Goal: Check status: Check status

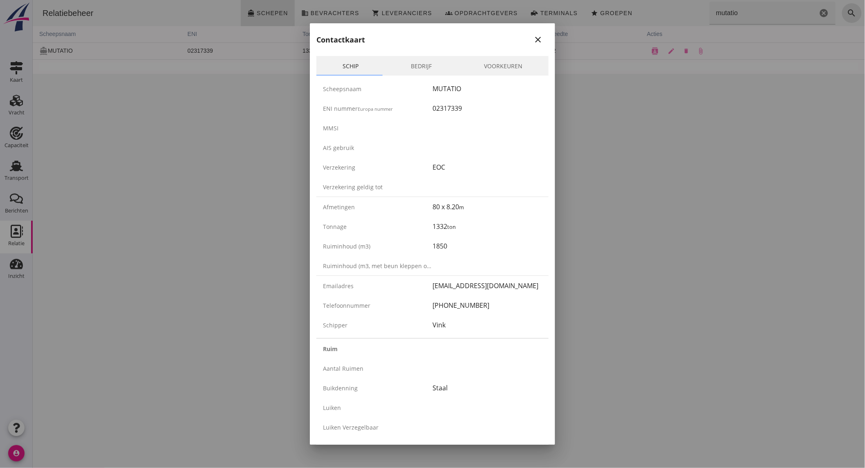
click at [533, 43] on icon "close" at bounding box center [538, 40] width 10 height 10
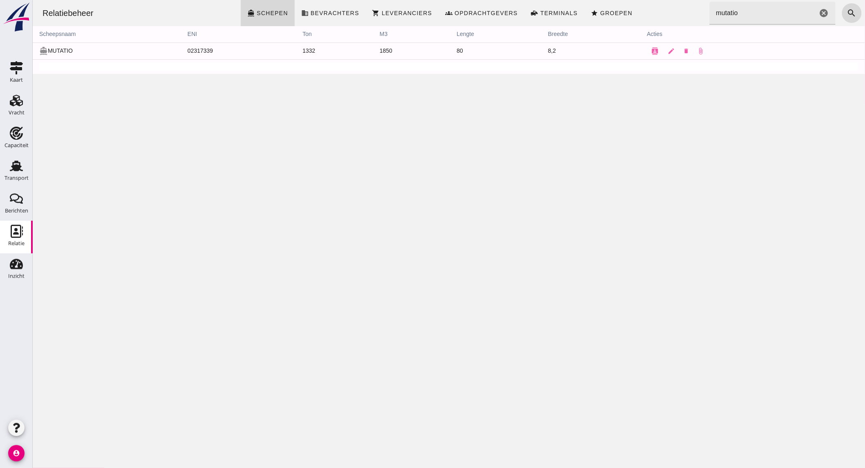
click at [763, 19] on input "mutatio" at bounding box center [763, 13] width 108 height 23
type input "voyag"
click at [22, 177] on div "Transport" at bounding box center [16, 177] width 24 height 5
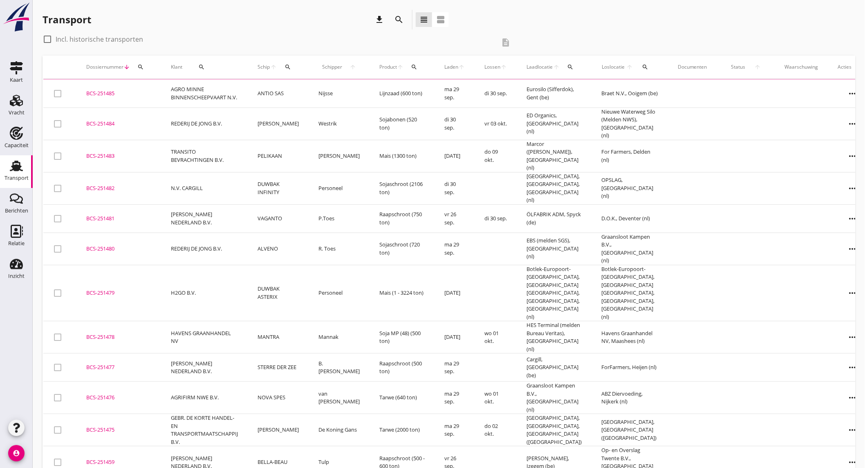
click at [400, 20] on icon "search" at bounding box center [399, 20] width 10 height 10
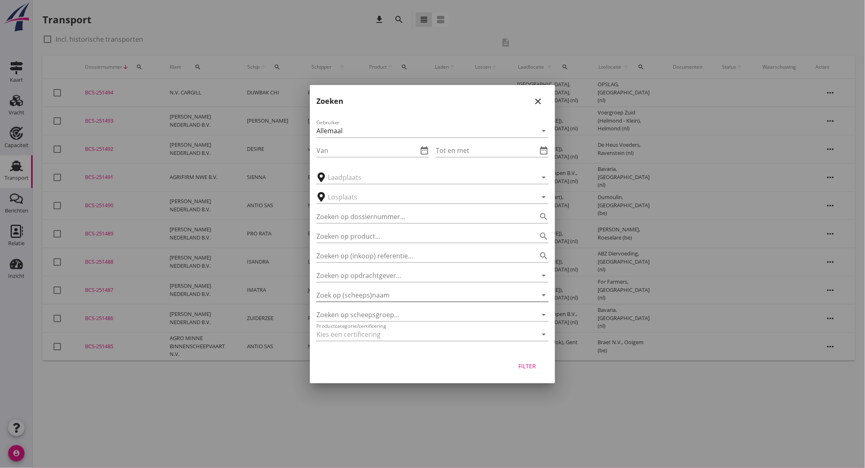
click at [383, 294] on input "Zoek op (scheeps)naam" at bounding box center [420, 295] width 209 height 13
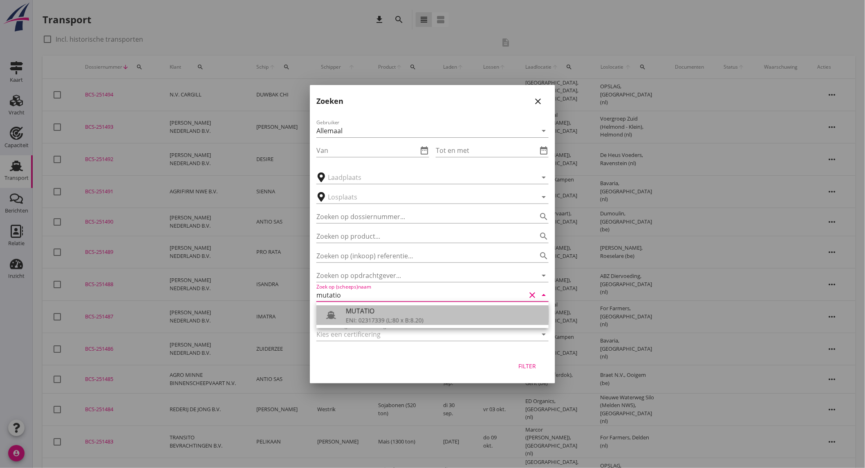
click at [378, 314] on div "MUTATIO" at bounding box center [444, 311] width 196 height 10
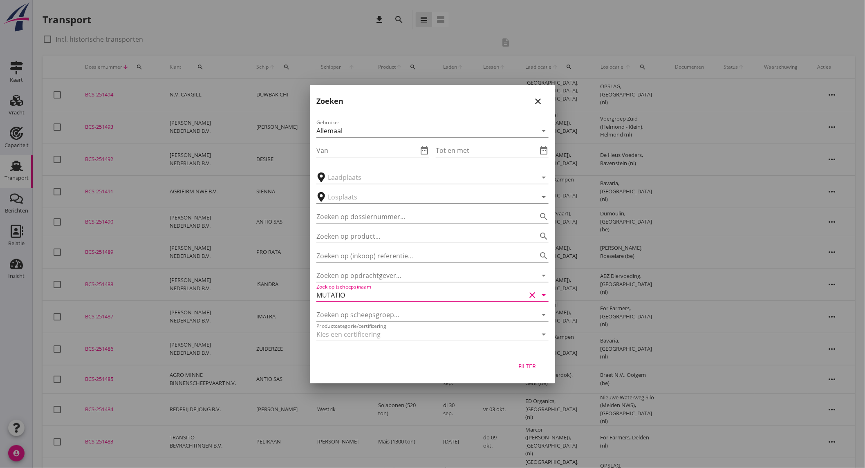
type input "MUTATIO"
click at [365, 194] on input "text" at bounding box center [427, 197] width 198 height 13
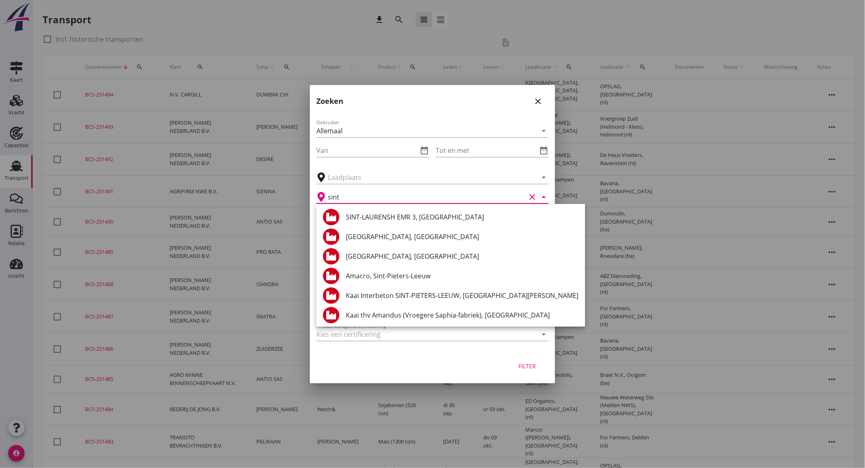
click at [390, 199] on input "sint" at bounding box center [427, 197] width 198 height 13
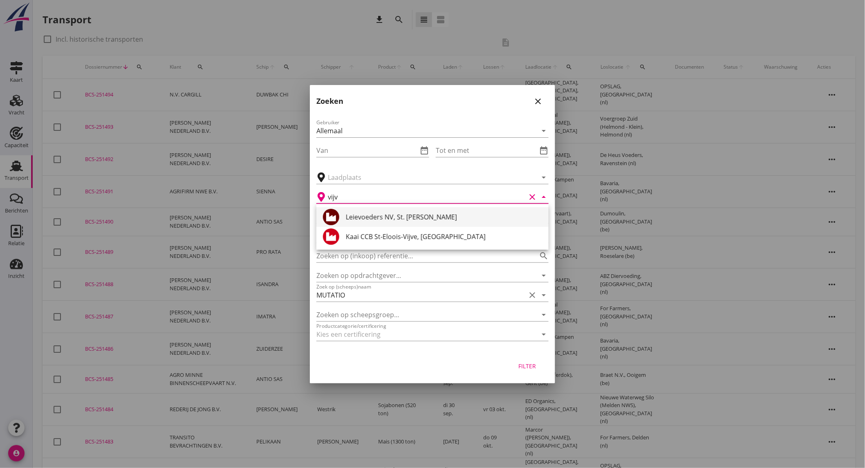
click at [418, 215] on div "Leievoeders NV, St. [PERSON_NAME]" at bounding box center [444, 217] width 196 height 10
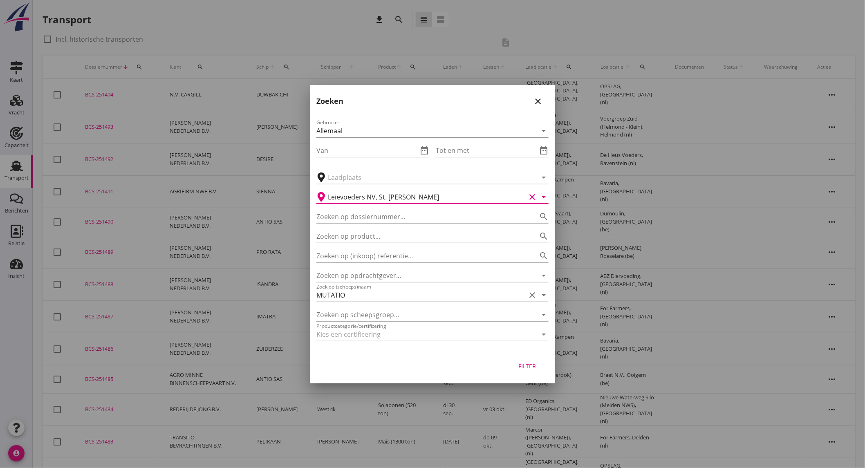
type input "Leievoeders NV, St. [PERSON_NAME]"
click at [541, 363] on button "Filter" at bounding box center [527, 366] width 36 height 15
type input "MUTATIO"
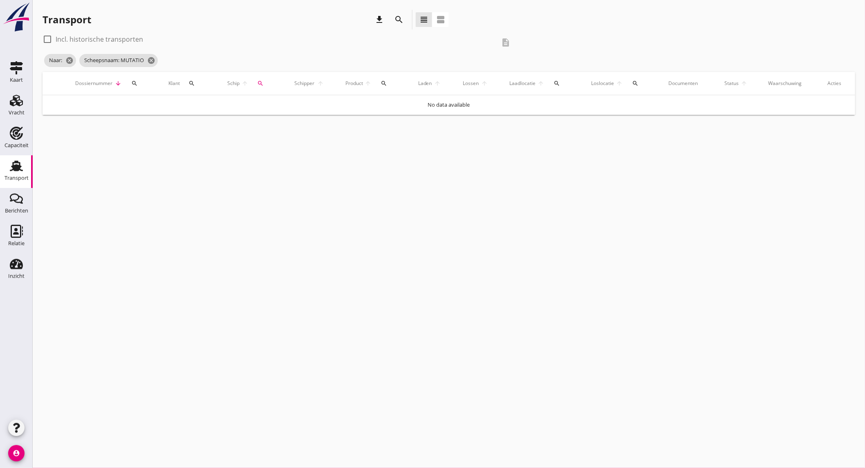
type input "Leievoeders NV"
click at [80, 36] on label "Incl. historische transporten" at bounding box center [99, 39] width 87 height 8
checkbox input "true"
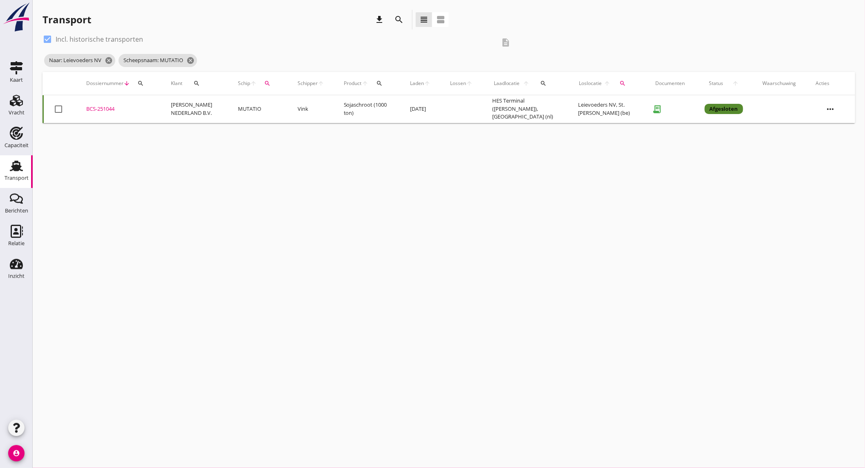
click at [323, 109] on td "Vink" at bounding box center [311, 109] width 46 height 28
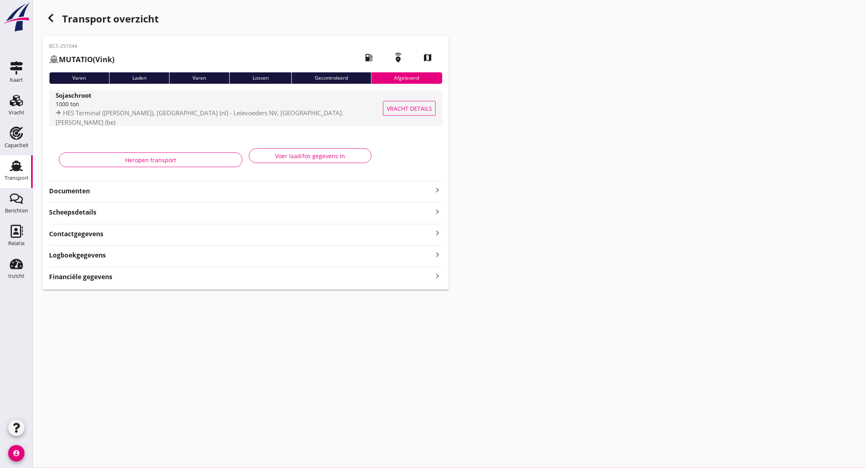
click at [154, 115] on span "HES Terminal ([PERSON_NAME]), [GEOGRAPHIC_DATA] (nl) - Leievoeders NV, [GEOGRAP…" at bounding box center [200, 118] width 288 height 18
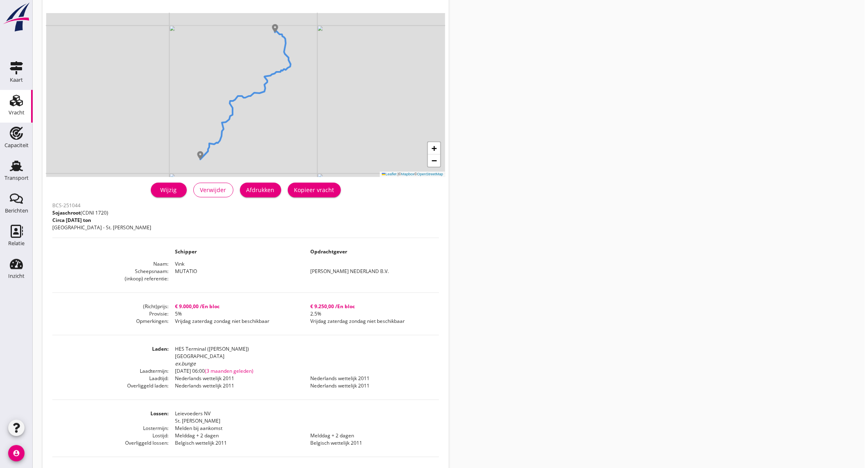
scroll to position [91, 0]
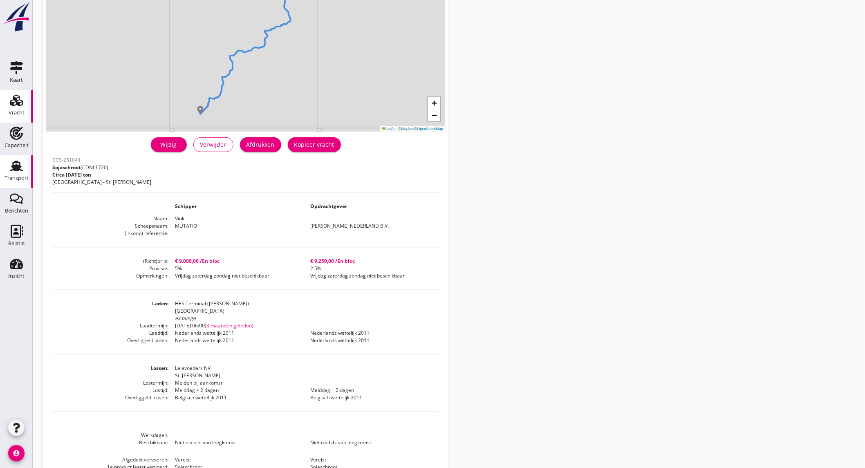
drag, startPoint x: 12, startPoint y: 177, endPoint x: 14, endPoint y: 173, distance: 4.9
click at [12, 177] on div "Transport" at bounding box center [16, 177] width 24 height 5
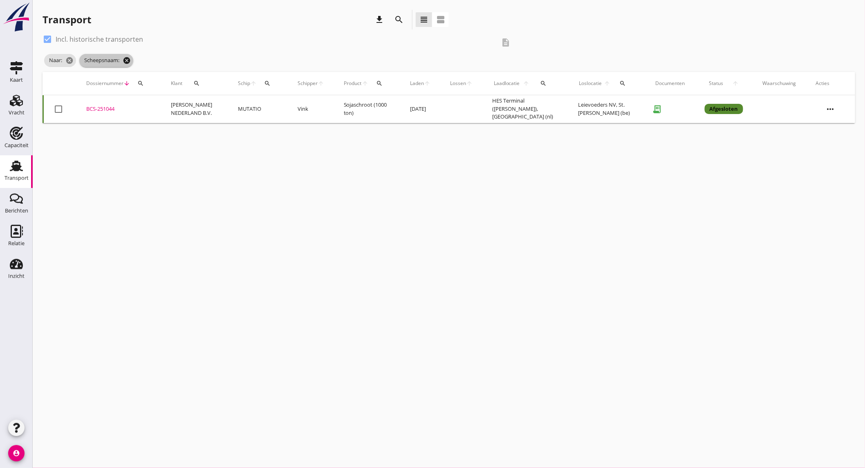
click at [124, 59] on icon "cancel" at bounding box center [127, 60] width 8 height 8
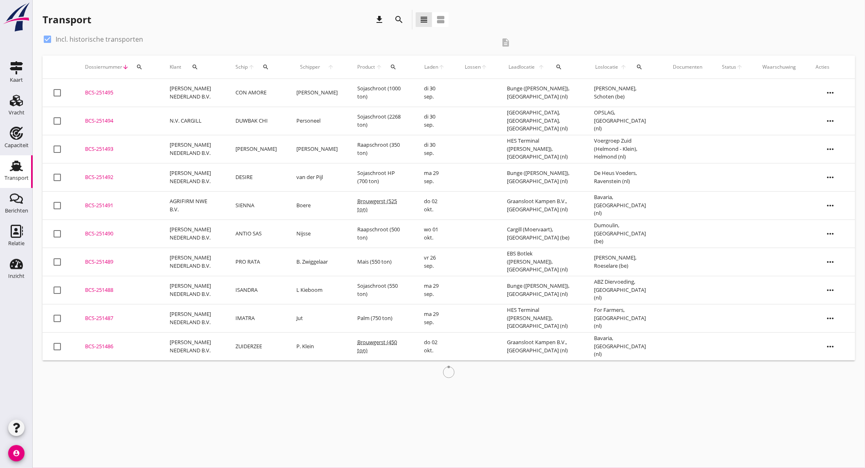
click at [117, 36] on label "Incl. historische transporten" at bounding box center [99, 39] width 87 height 8
checkbox input "false"
